Goal: Use online tool/utility: Utilize a website feature to perform a specific function

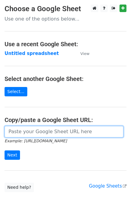
click at [41, 137] on input "url" at bounding box center [64, 131] width 119 height 11
paste input "https://docs.google.com/spreadsheets/d/12wKG17Ji5dsyp_ssEq-2OQ9EgpJeTlghJ5UT0BP…"
type input "https://docs.google.com/spreadsheets/d/12wKG17Ji5dsyp_ssEq-2OQ9EgpJeTlghJ5UT0BP…"
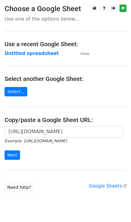
scroll to position [0, 0]
click at [12, 152] on input "Next" at bounding box center [12, 155] width 15 height 9
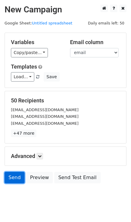
click at [12, 174] on link "Send" at bounding box center [15, 177] width 20 height 11
